Goal: Task Accomplishment & Management: Manage account settings

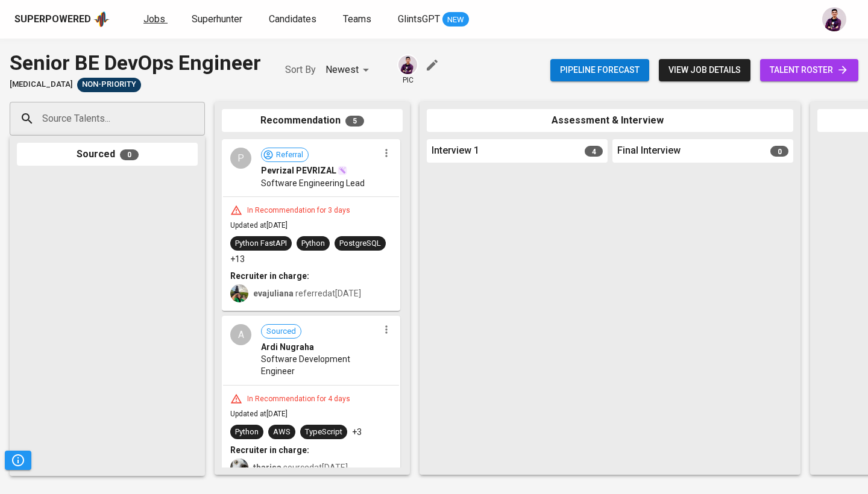
scroll to position [509, 0]
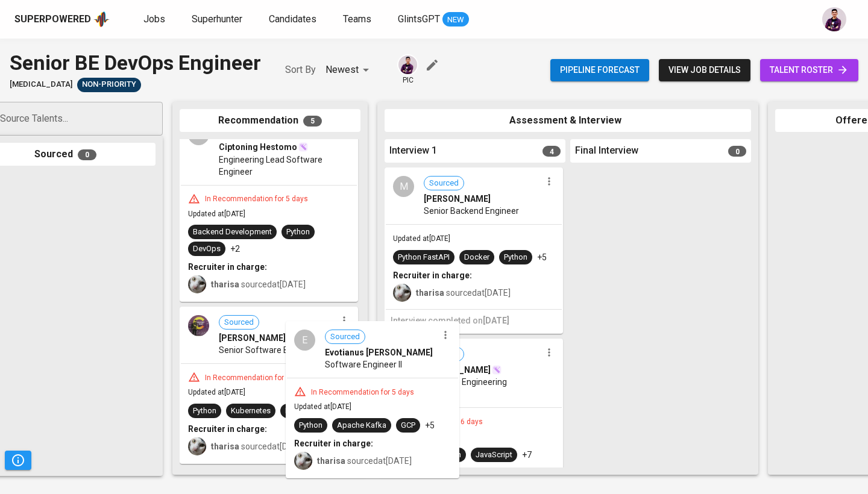
scroll to position [1, 0]
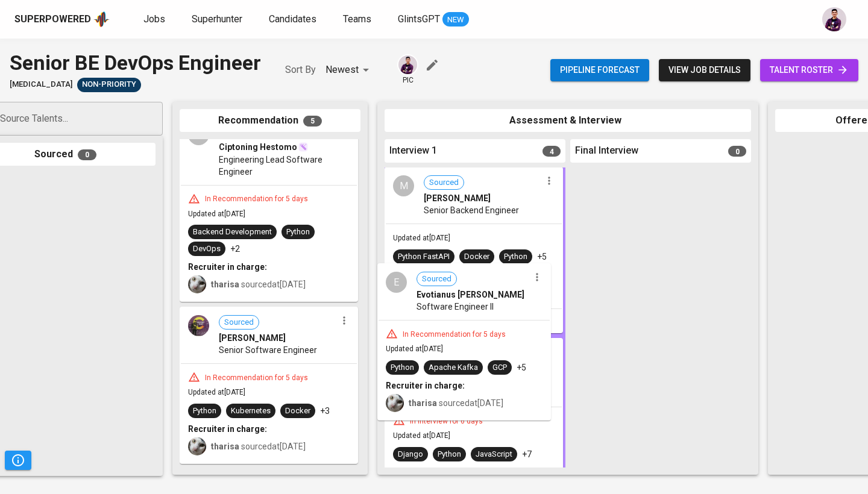
drag, startPoint x: 245, startPoint y: 338, endPoint x: 447, endPoint y: 291, distance: 207.5
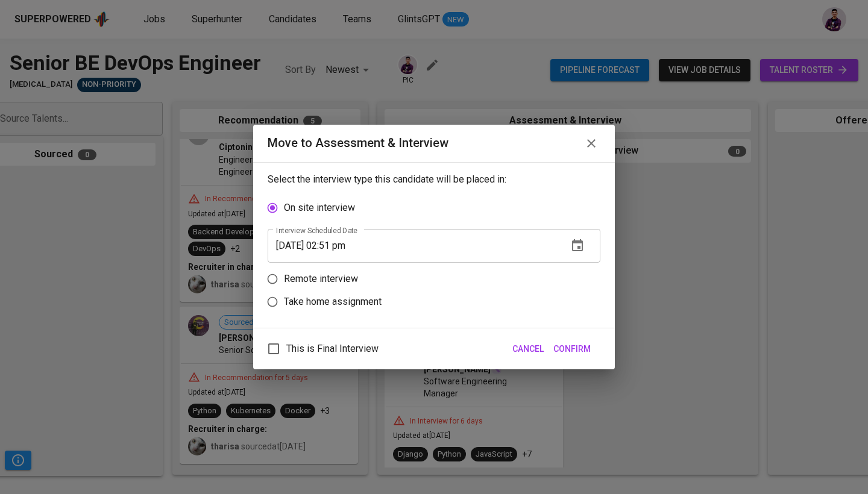
click at [339, 272] on p "Remote interview" at bounding box center [321, 279] width 74 height 14
click at [284, 272] on input "Remote interview" at bounding box center [272, 279] width 23 height 23
radio input "true"
click at [582, 269] on icon "button" at bounding box center [577, 268] width 11 height 12
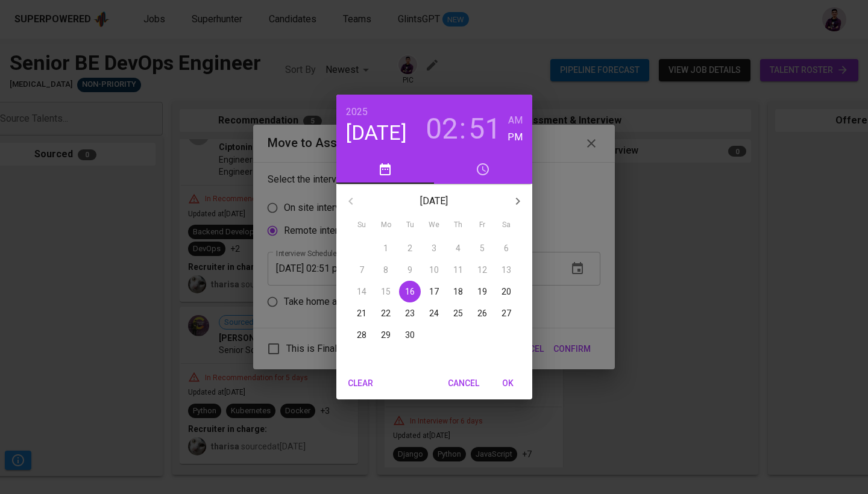
click at [438, 291] on p "17" at bounding box center [434, 292] width 10 height 12
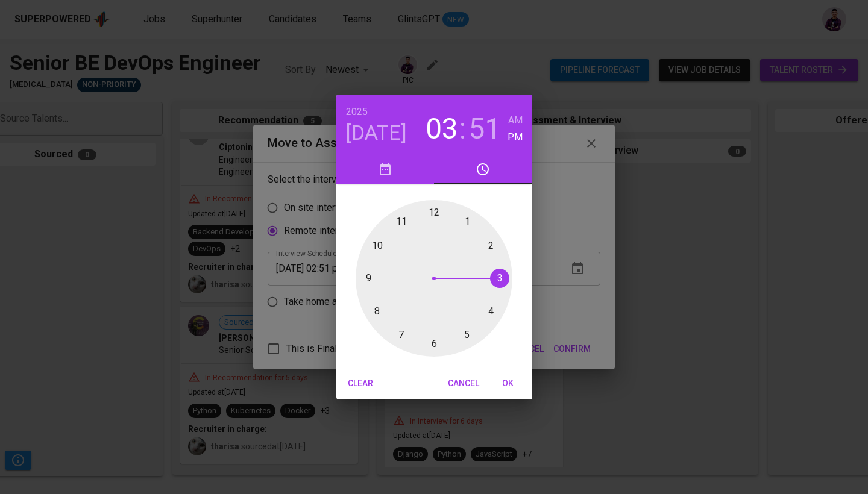
drag, startPoint x: 493, startPoint y: 248, endPoint x: 492, endPoint y: 284, distance: 36.2
click at [492, 285] on div at bounding box center [434, 278] width 157 height 157
drag, startPoint x: 371, startPoint y: 238, endPoint x: 435, endPoint y: 339, distance: 119.2
click at [435, 338] on div at bounding box center [434, 278] width 157 height 157
type input "09/17/2025 03:30 pm"
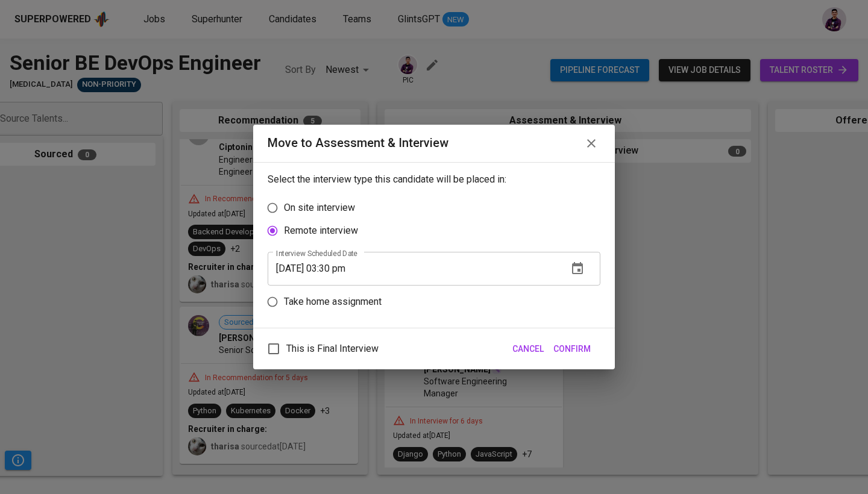
click at [573, 351] on span "Confirm" at bounding box center [571, 349] width 37 height 15
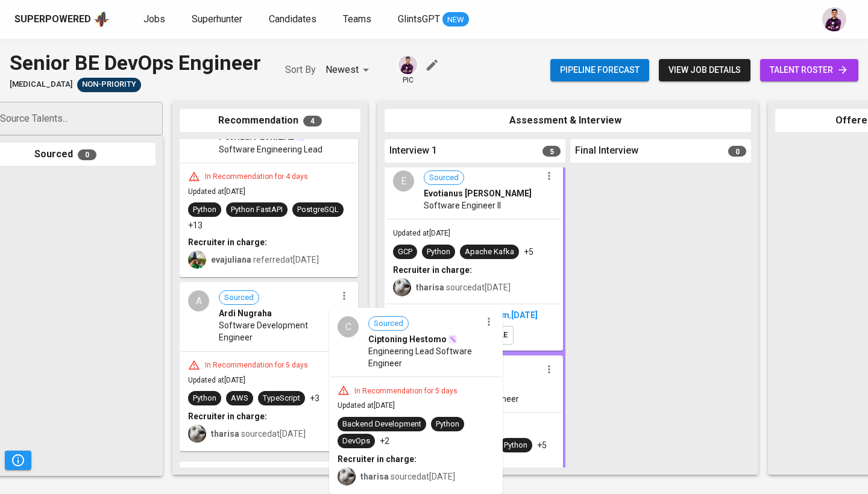
scroll to position [7, 0]
drag, startPoint x: 255, startPoint y: 362, endPoint x: 483, endPoint y: 377, distance: 229.0
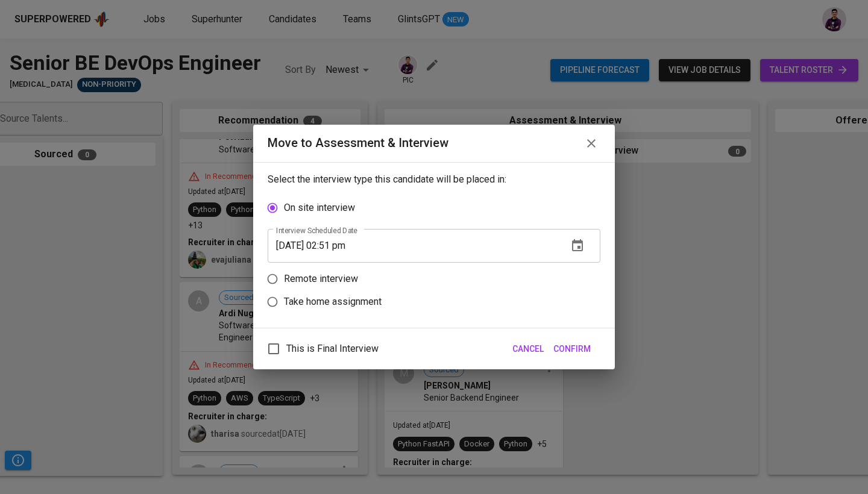
click at [324, 275] on p "Remote interview" at bounding box center [321, 279] width 74 height 14
click at [284, 275] on input "Remote interview" at bounding box center [272, 279] width 23 height 23
radio input "true"
click at [573, 270] on icon "button" at bounding box center [577, 268] width 11 height 12
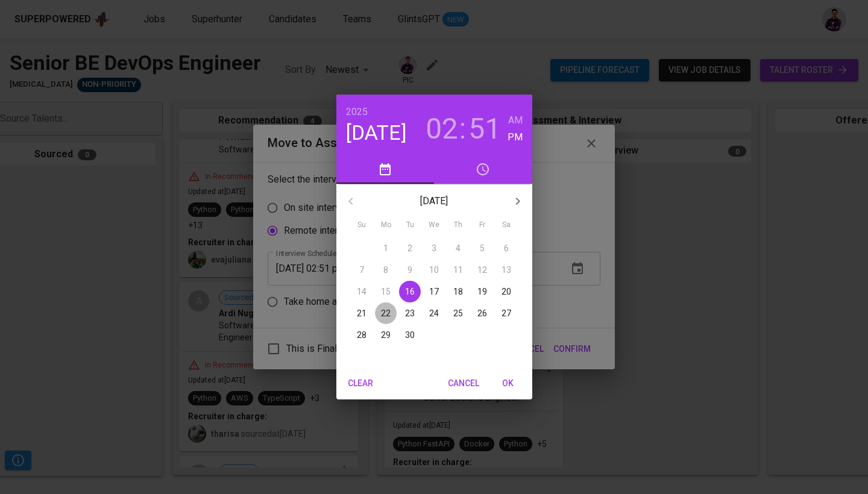
click at [385, 309] on p "22" at bounding box center [386, 313] width 10 height 12
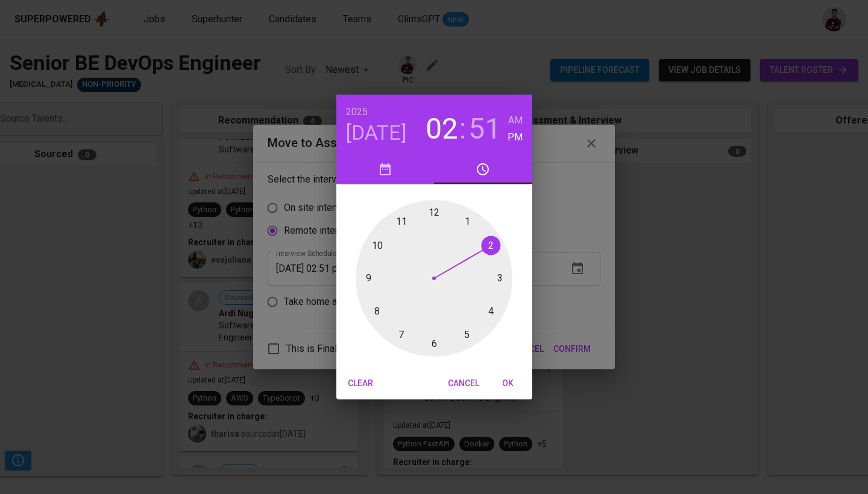
click at [483, 247] on div at bounding box center [434, 278] width 157 height 157
drag, startPoint x: 378, startPoint y: 242, endPoint x: 434, endPoint y: 310, distance: 88.7
click at [434, 310] on div at bounding box center [434, 278] width 157 height 157
type input "09/22/2025 02:30 pm"
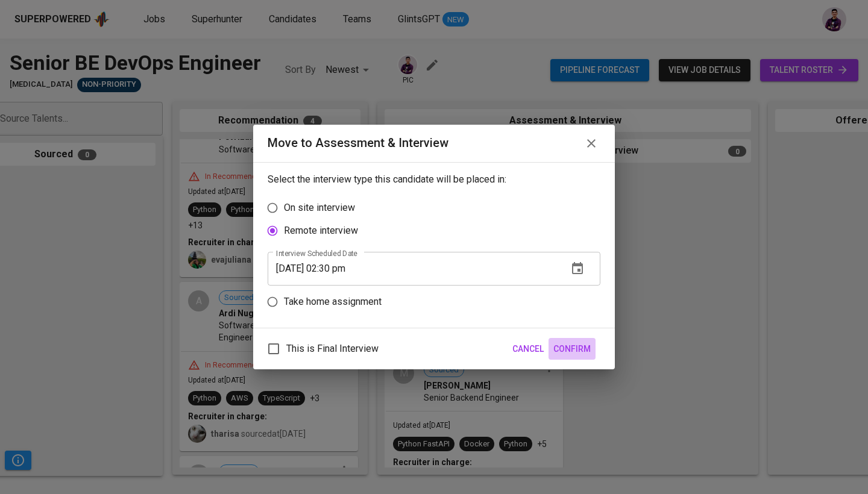
click at [574, 350] on span "Confirm" at bounding box center [571, 349] width 37 height 15
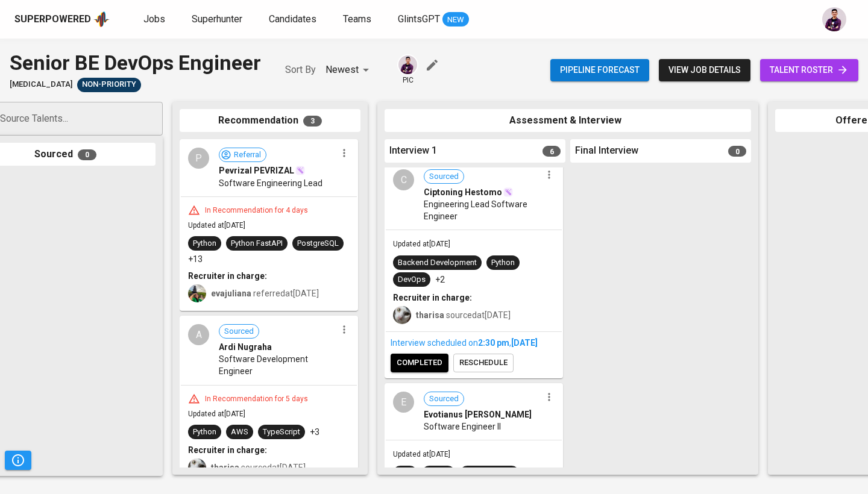
scroll to position [0, 0]
click at [338, 156] on icon "button" at bounding box center [344, 153] width 12 height 12
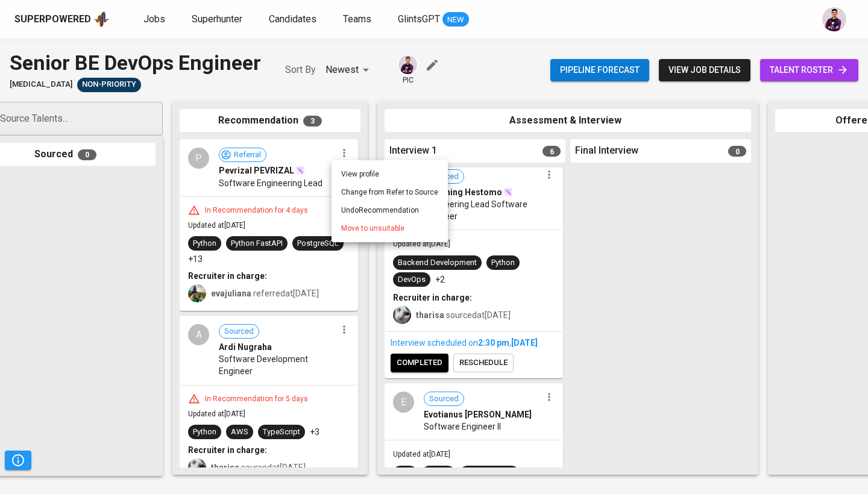
click at [359, 227] on span "Move to unsuitable" at bounding box center [372, 228] width 63 height 11
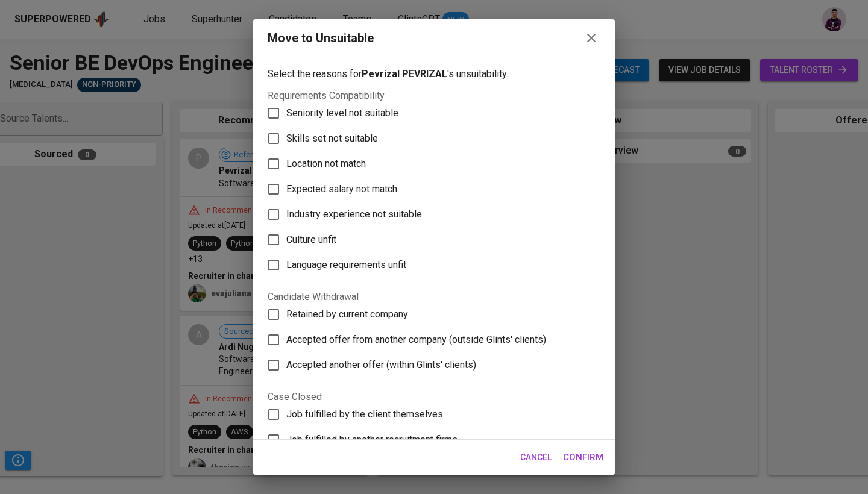
click at [371, 269] on span "Language requirements unfit" at bounding box center [346, 265] width 120 height 14
click at [286, 269] on input "Language requirements unfit" at bounding box center [273, 265] width 25 height 25
checkbox input "true"
click at [585, 470] on div "Cancel Confirm" at bounding box center [434, 457] width 362 height 35
click at [584, 453] on span "Confirm" at bounding box center [583, 458] width 40 height 16
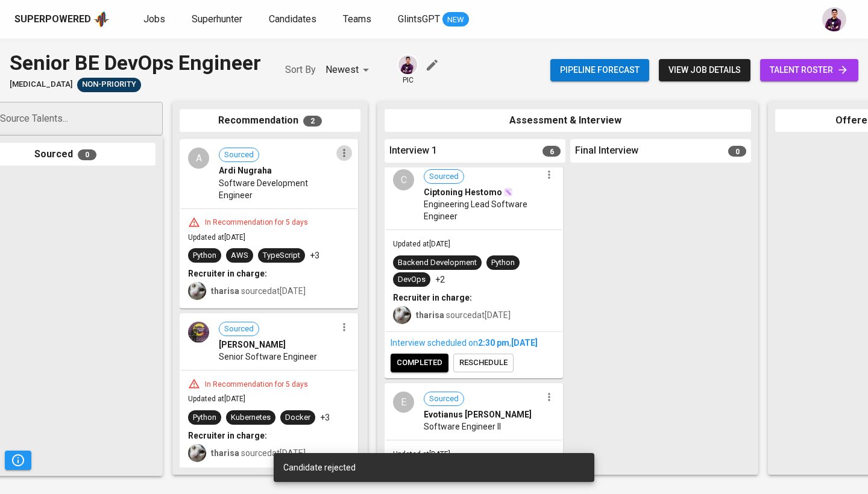
click at [338, 152] on icon "button" at bounding box center [344, 153] width 12 height 12
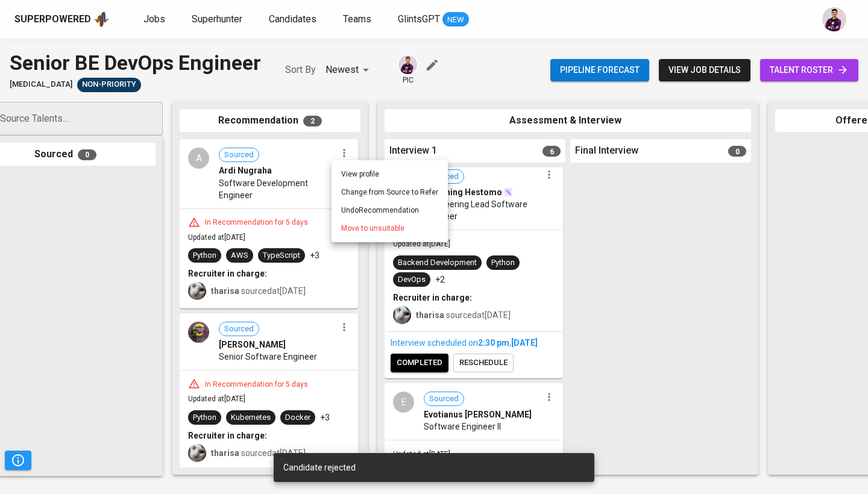
click at [366, 231] on span "Move to unsuitable" at bounding box center [372, 228] width 63 height 11
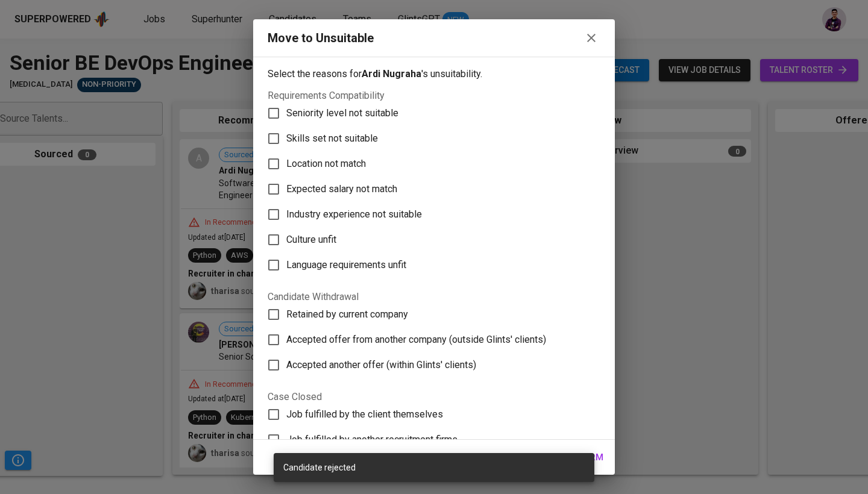
click at [351, 265] on span "Language requirements unfit" at bounding box center [346, 265] width 120 height 14
click at [286, 265] on input "Language requirements unfit" at bounding box center [273, 265] width 25 height 25
checkbox input "true"
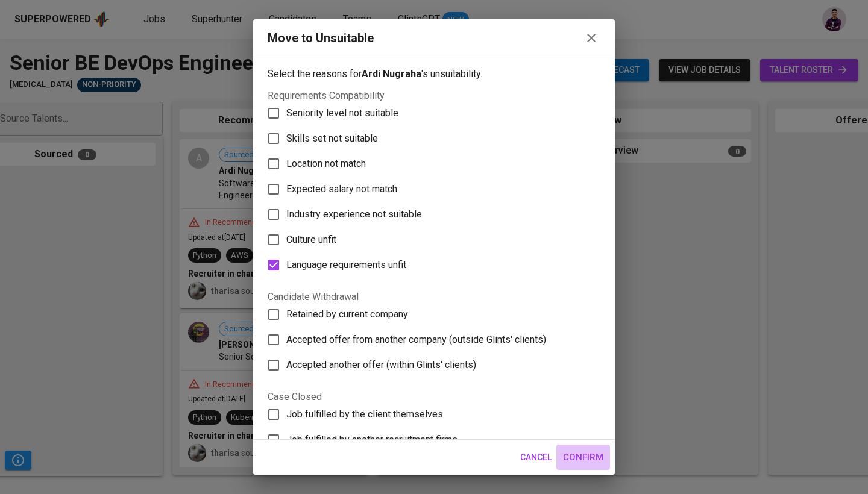
click at [594, 461] on span "Confirm" at bounding box center [583, 458] width 40 height 16
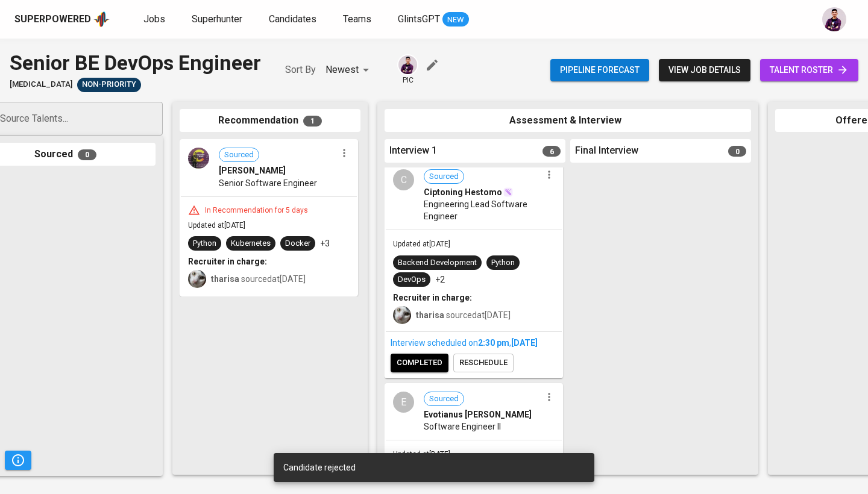
click at [344, 157] on icon "button" at bounding box center [344, 153] width 12 height 12
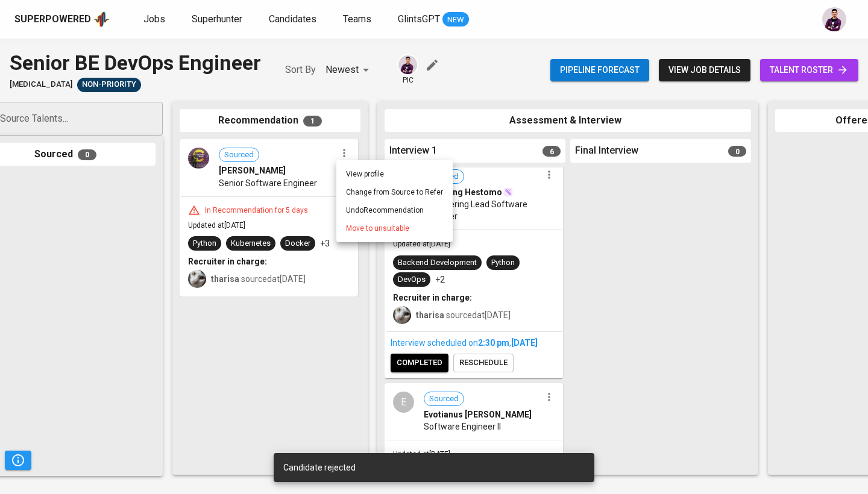
click at [382, 225] on span "Move to unsuitable" at bounding box center [377, 228] width 63 height 11
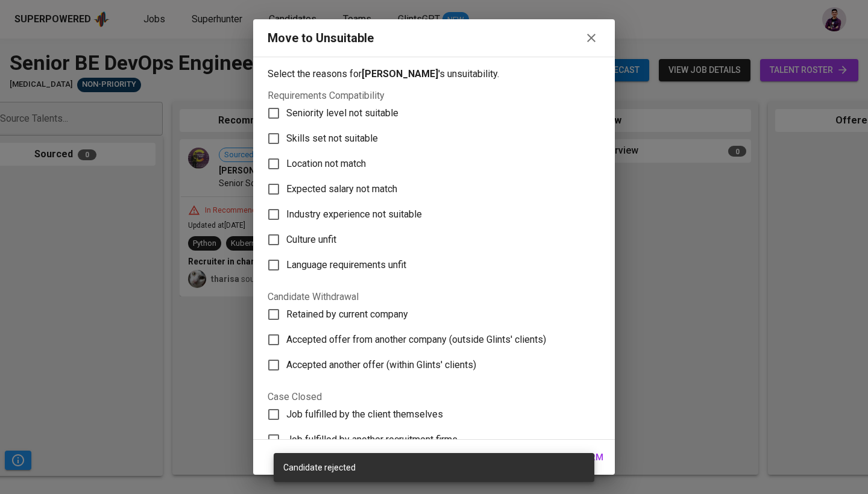
click at [395, 262] on span "Language requirements unfit" at bounding box center [346, 265] width 120 height 14
click at [286, 262] on input "Language requirements unfit" at bounding box center [273, 265] width 25 height 25
checkbox input "true"
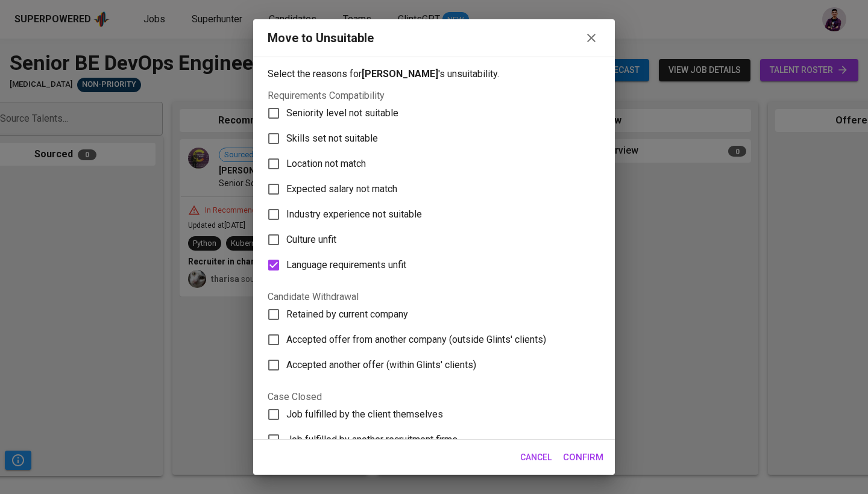
click at [575, 458] on span "Confirm" at bounding box center [583, 458] width 40 height 16
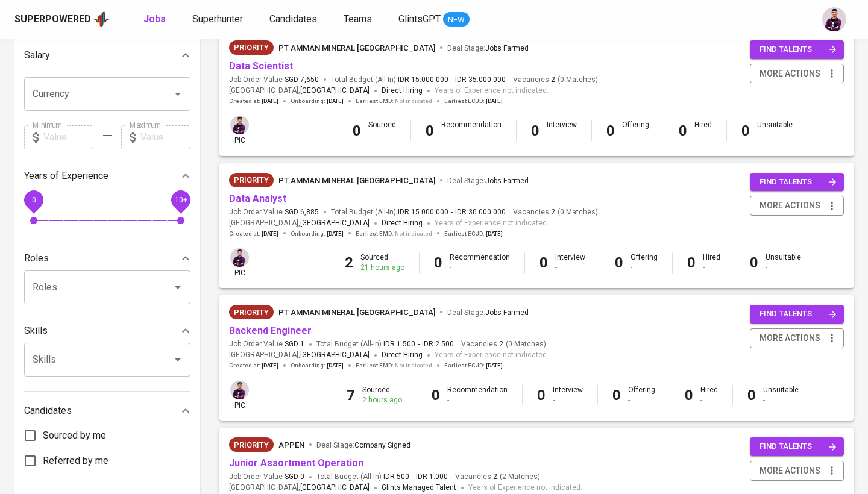
scroll to position [280, 0]
